Goal: Task Accomplishment & Management: Manage account settings

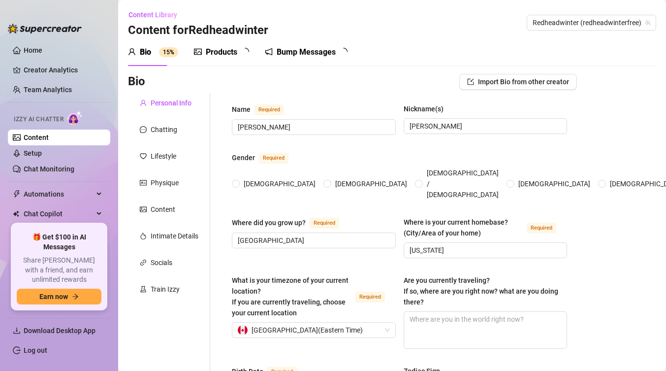
radio input "true"
click at [42, 152] on link "Setup" at bounding box center [33, 153] width 18 height 8
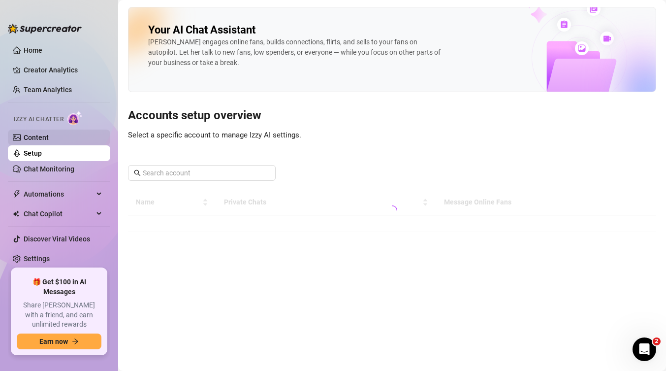
click at [45, 137] on link "Content" at bounding box center [36, 137] width 25 height 8
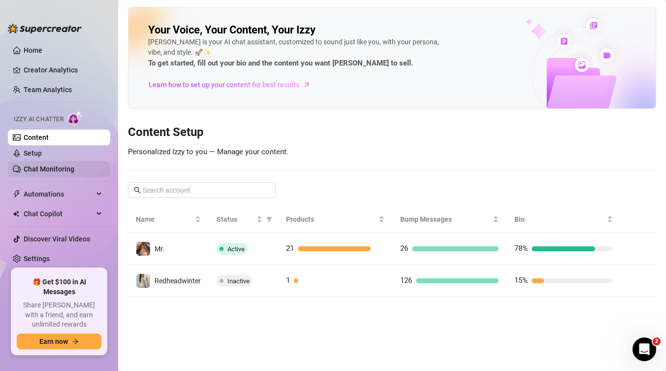
click at [42, 167] on link "Chat Monitoring" at bounding box center [49, 169] width 51 height 8
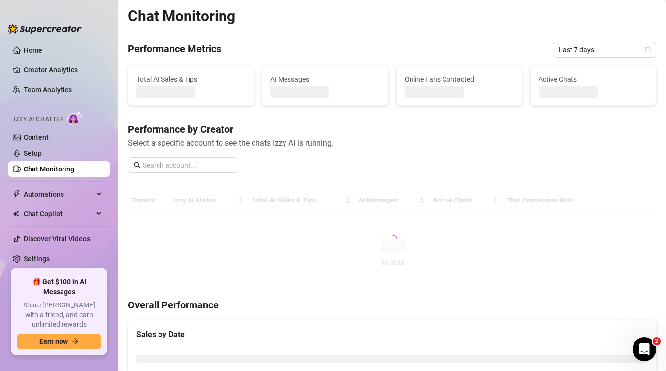
click at [42, 167] on link "Chat Monitoring" at bounding box center [49, 169] width 51 height 8
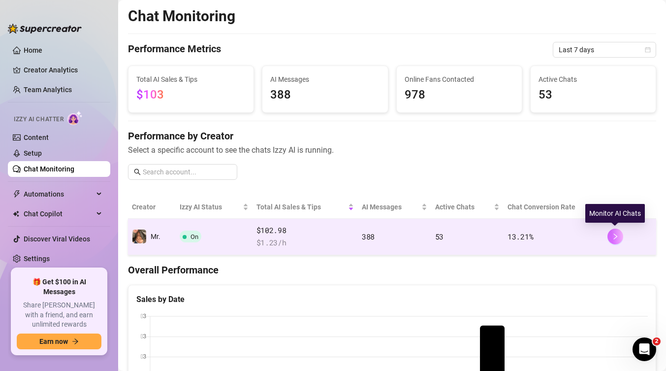
click at [618, 239] on icon "right" at bounding box center [615, 236] width 7 height 7
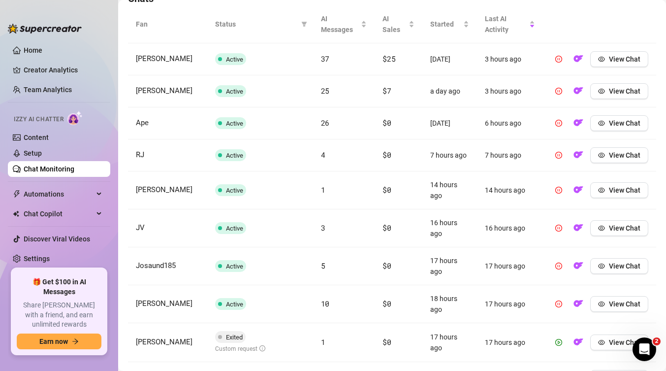
scroll to position [416, 0]
